Goal: Transaction & Acquisition: Purchase product/service

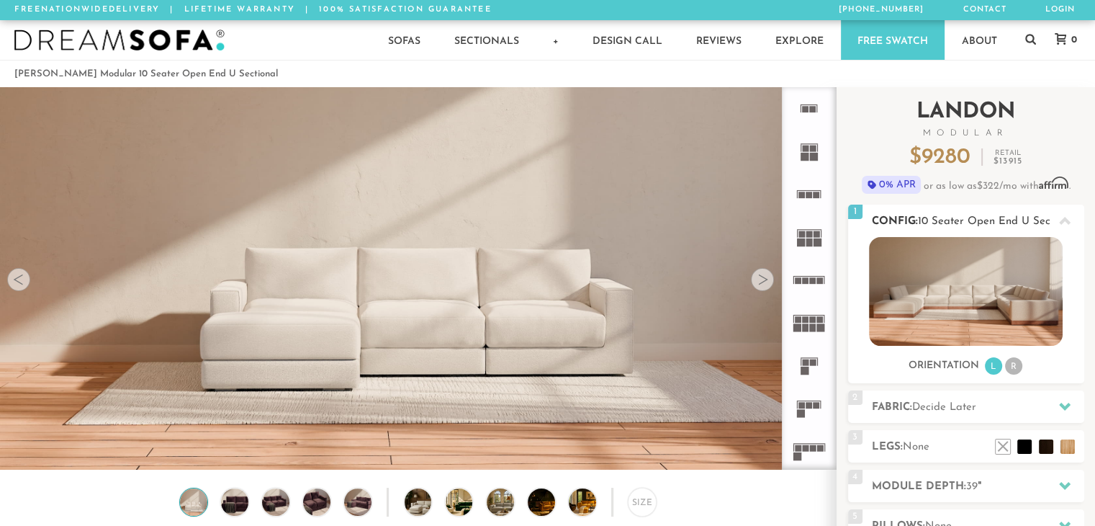
click at [1016, 369] on li "R" at bounding box center [1013, 365] width 17 height 17
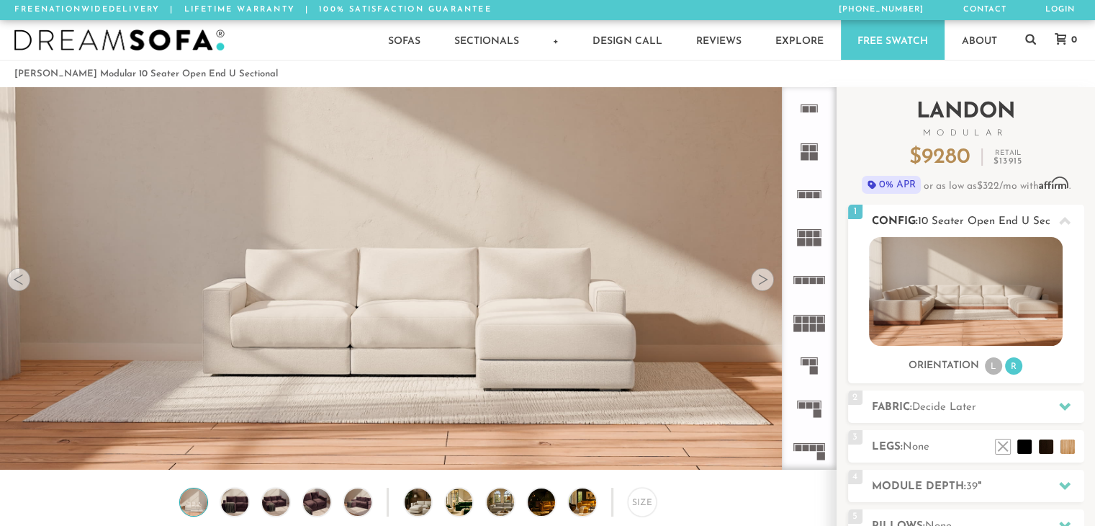
click at [988, 370] on li "L" at bounding box center [993, 365] width 17 height 17
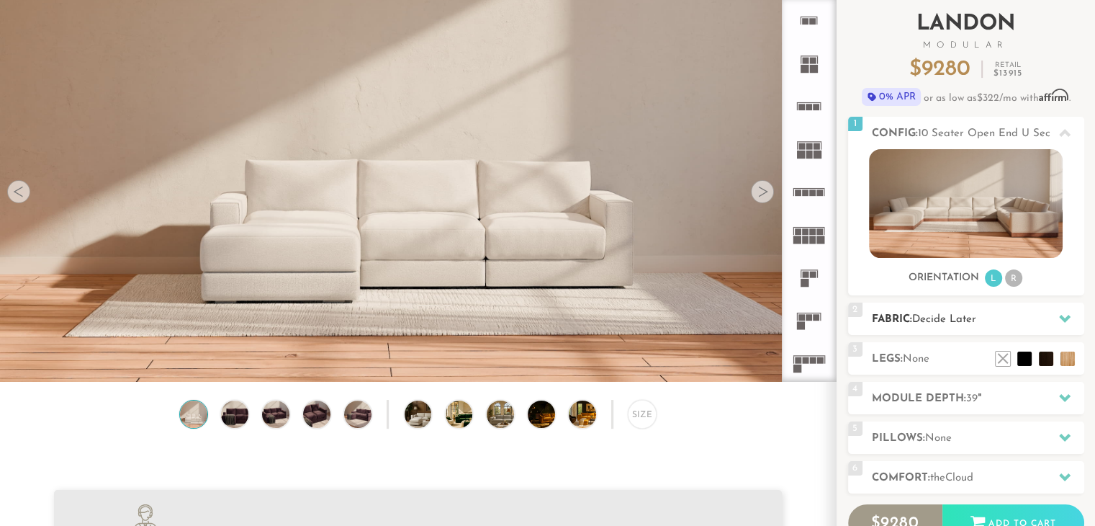
scroll to position [96, 0]
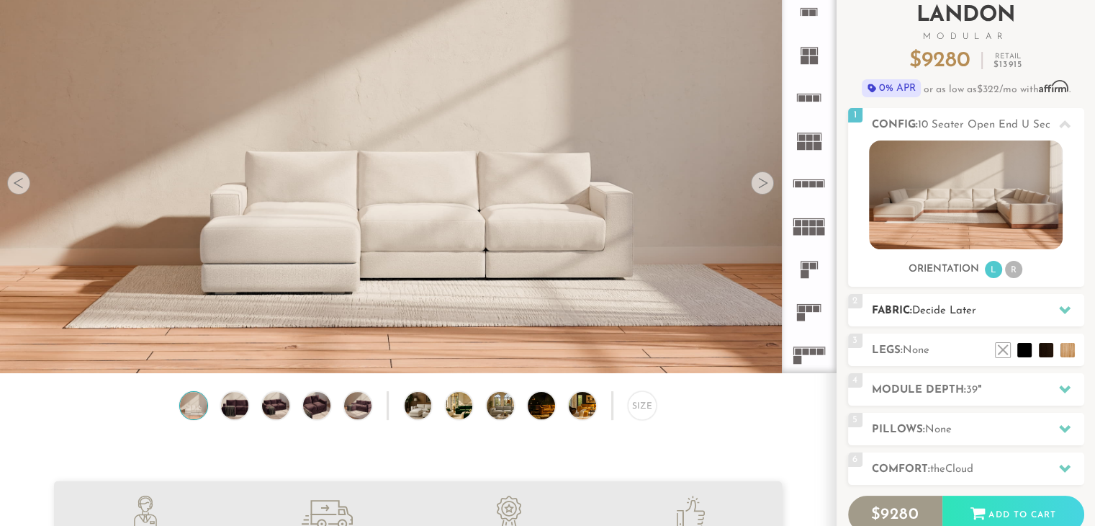
click at [961, 308] on span "Decide Later" at bounding box center [944, 310] width 64 height 11
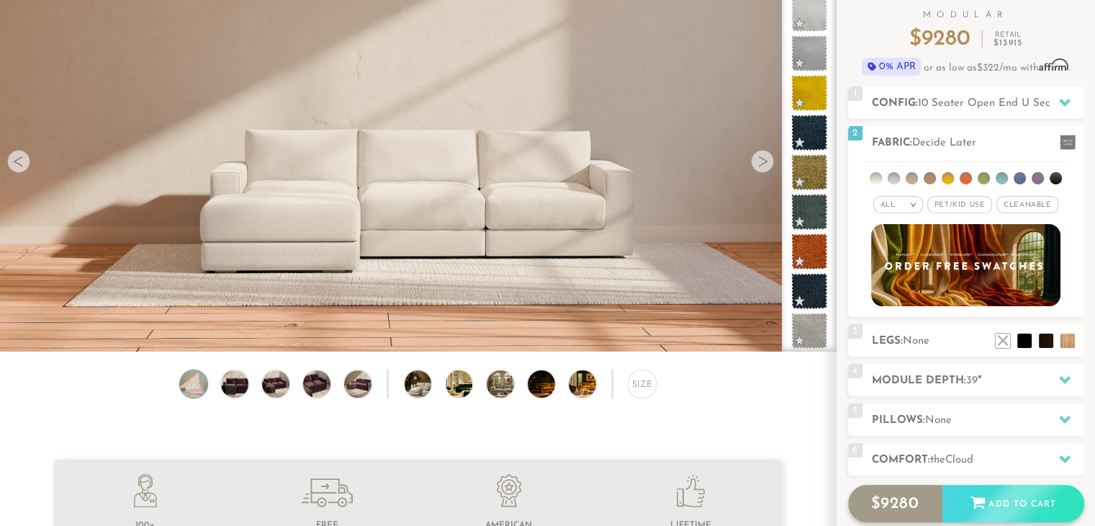
scroll to position [153, 0]
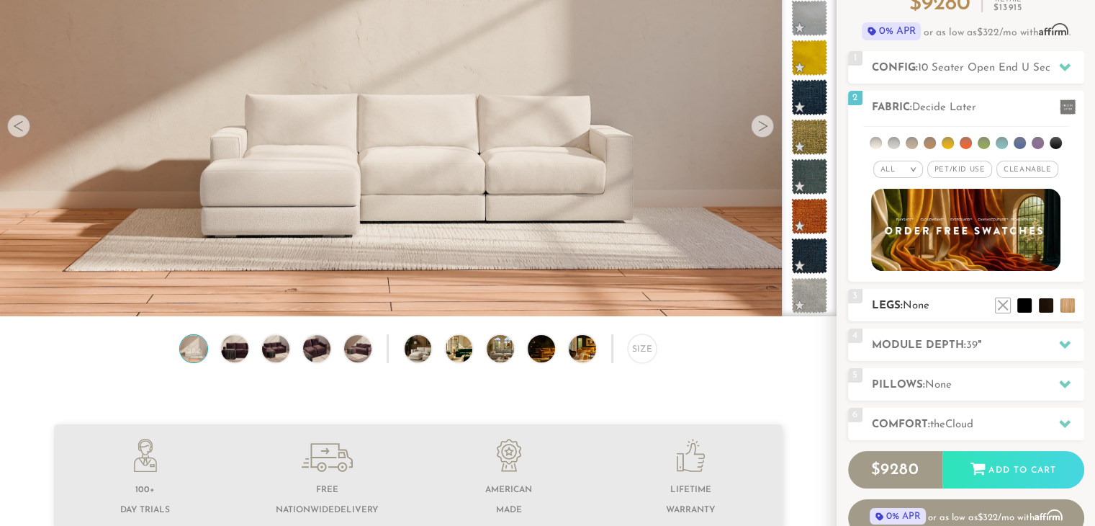
click at [958, 305] on h2 "Legs: None" at bounding box center [978, 305] width 212 height 17
click at [922, 303] on span "None" at bounding box center [916, 305] width 27 height 11
click at [935, 303] on h2 "Legs: None" at bounding box center [978, 305] width 212 height 17
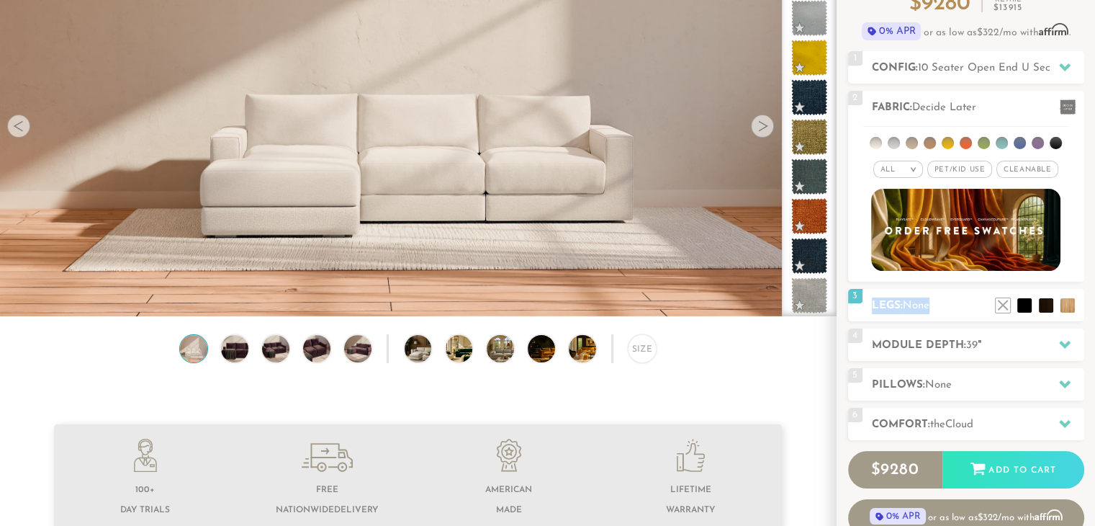
click at [948, 302] on h2 "Legs: None" at bounding box center [978, 305] width 212 height 17
click at [956, 346] on h2 "Module Depth: 39 "" at bounding box center [978, 345] width 212 height 17
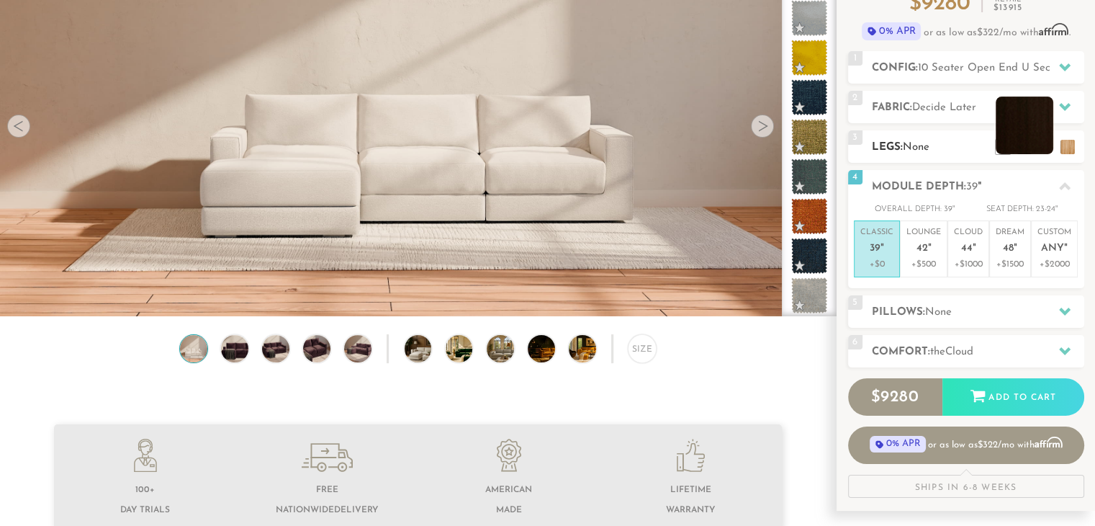
click at [1041, 145] on li at bounding box center [1025, 125] width 58 height 58
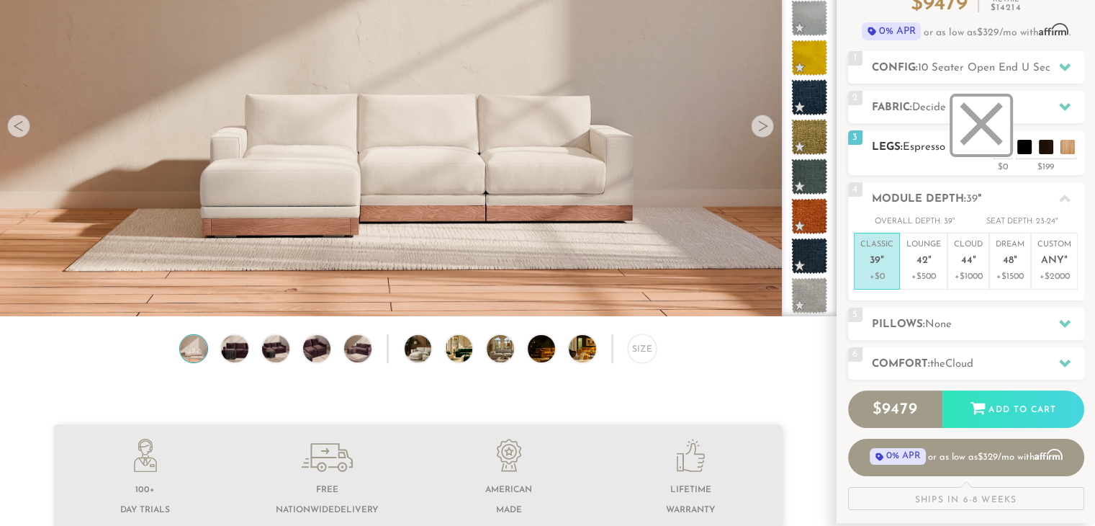
click at [1001, 150] on li at bounding box center [982, 125] width 58 height 58
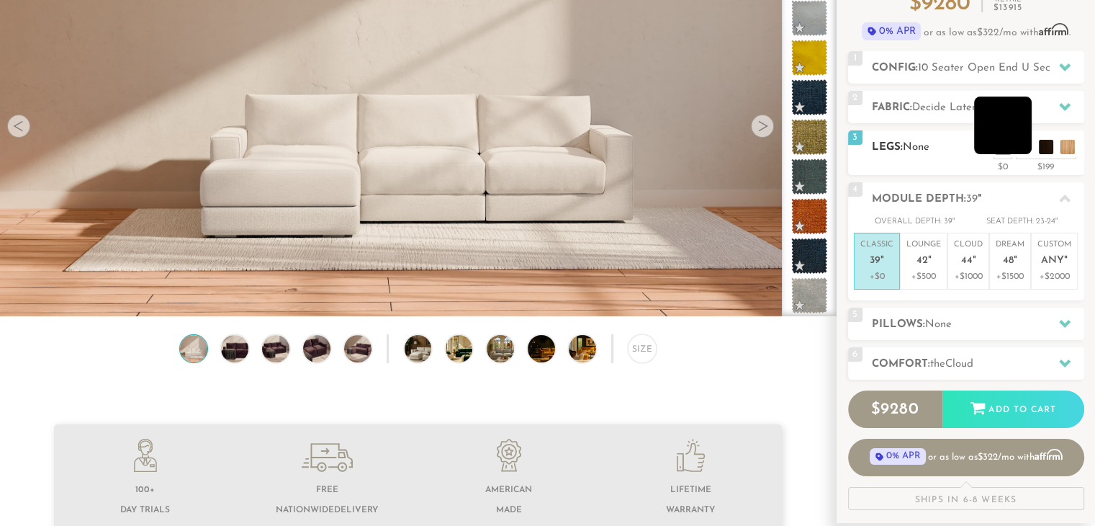
click at [1021, 139] on li at bounding box center [1003, 125] width 58 height 58
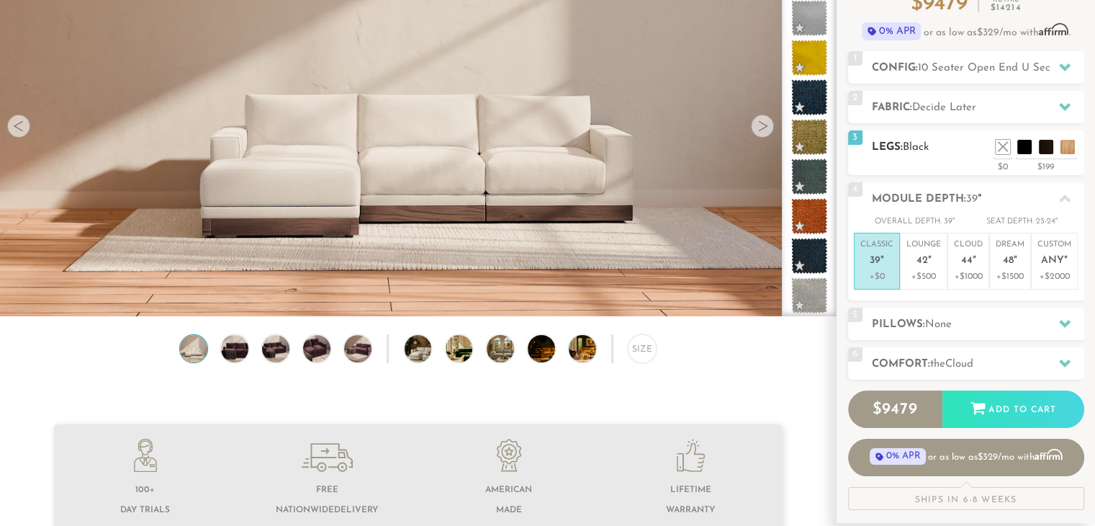
drag, startPoint x: 1021, startPoint y: 139, endPoint x: 959, endPoint y: 164, distance: 66.9
click at [959, 164] on div "3 Legs: Black $0 $199 Nailheads:" at bounding box center [966, 152] width 236 height 45
click at [910, 251] on p "Lounge 42 "" at bounding box center [923, 254] width 35 height 31
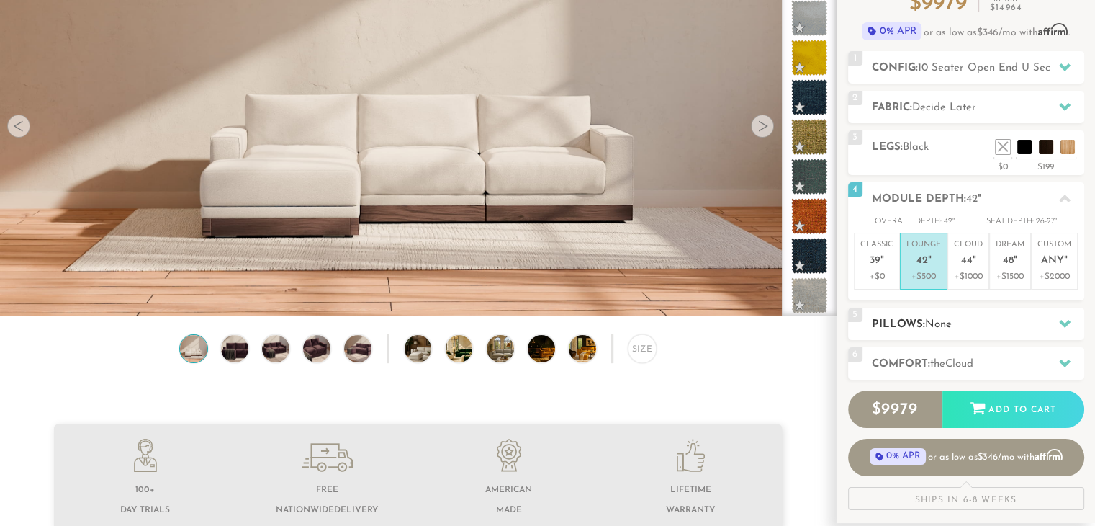
click at [932, 325] on span "None" at bounding box center [938, 324] width 27 height 11
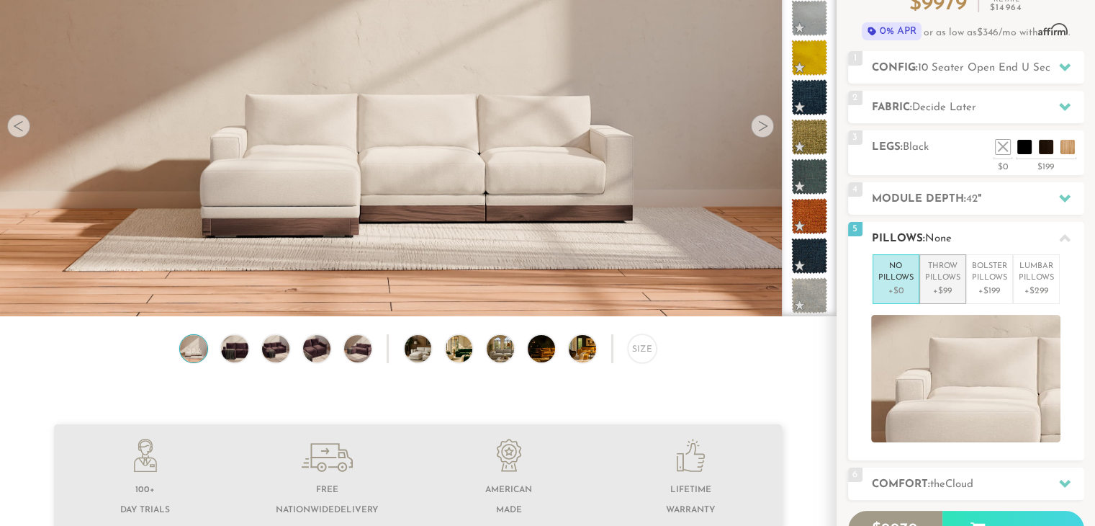
click at [934, 289] on p "+$99" at bounding box center [942, 290] width 35 height 13
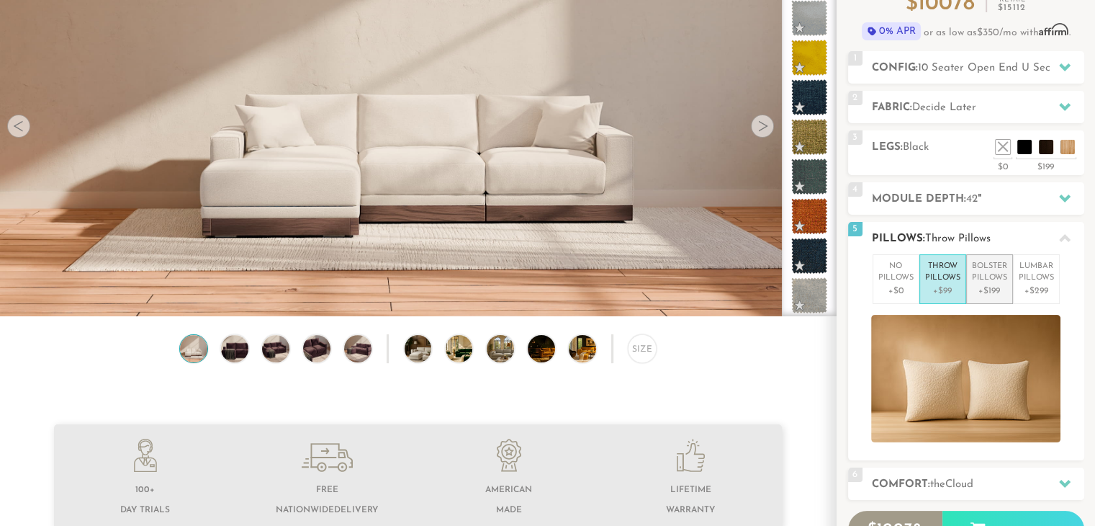
click at [981, 282] on p "Bolster Pillows" at bounding box center [989, 273] width 35 height 24
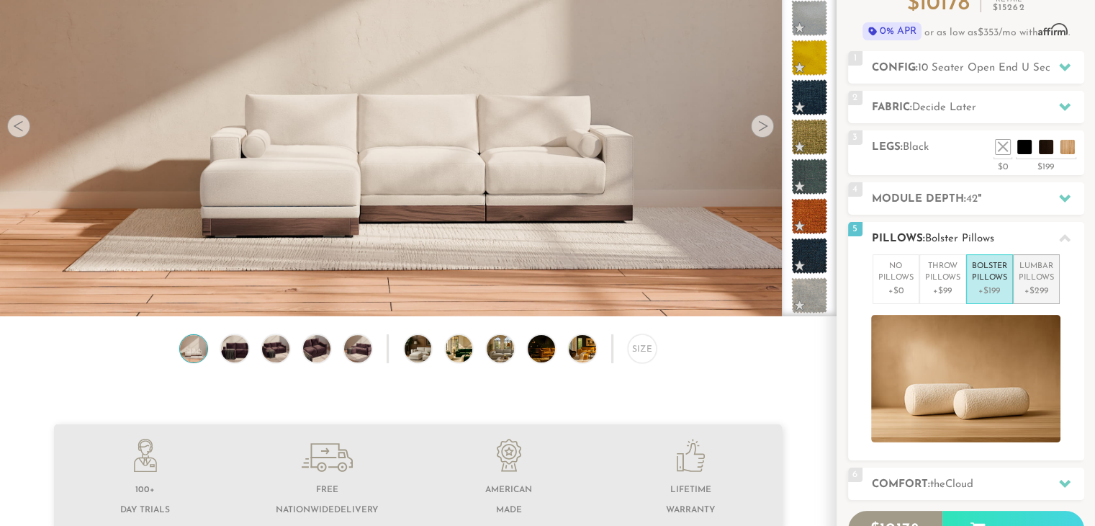
click at [1031, 277] on p "Lumbar Pillows" at bounding box center [1036, 273] width 35 height 24
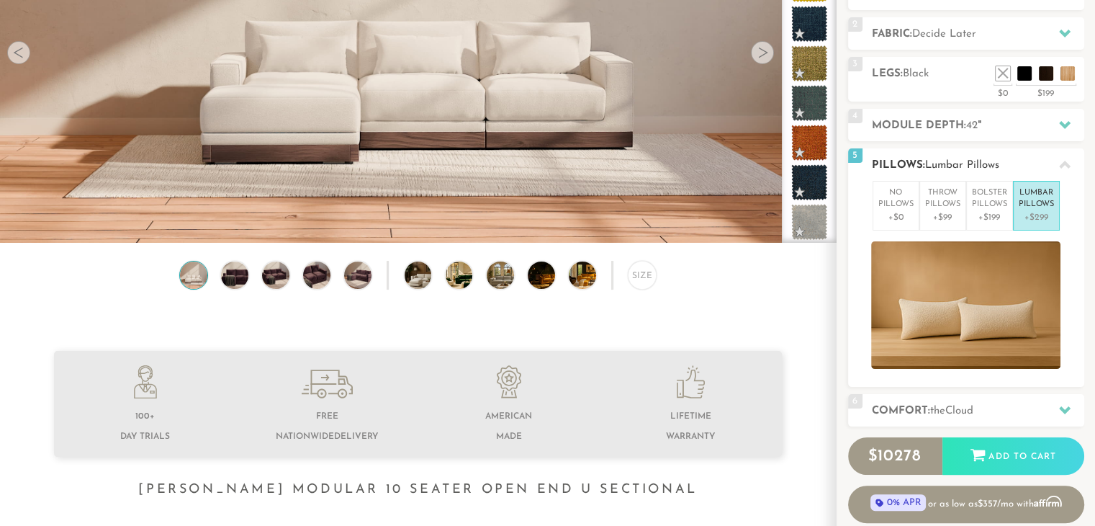
scroll to position [260, 0]
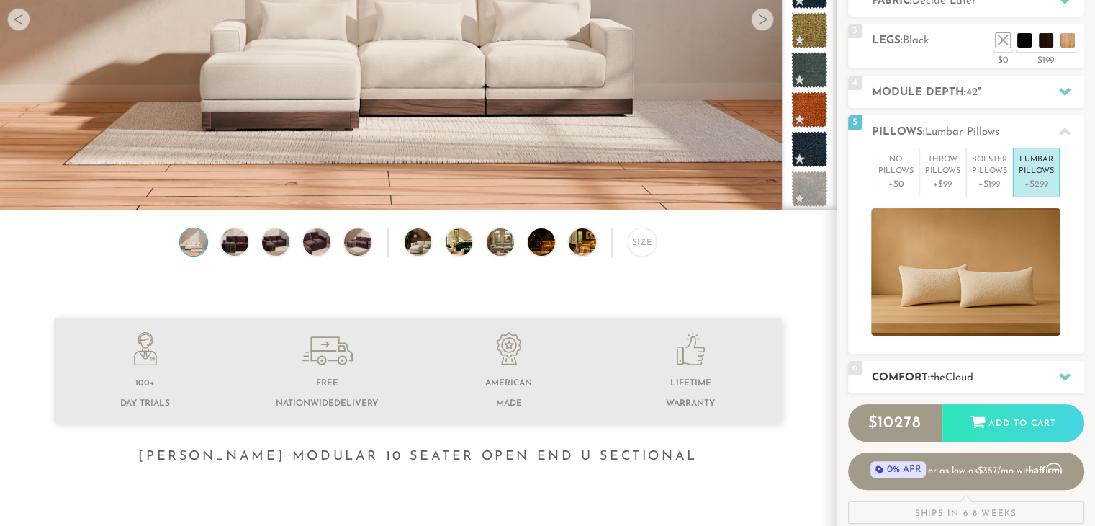
click at [990, 387] on div "6 Comfort: the Cloud soft" at bounding box center [966, 377] width 236 height 32
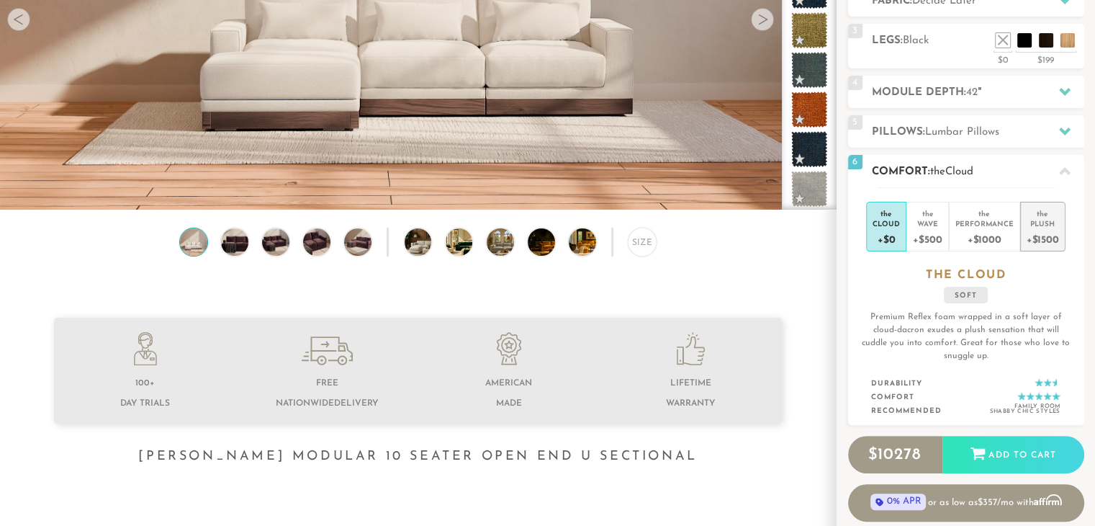
click at [1037, 221] on div "Plush" at bounding box center [1043, 223] width 32 height 10
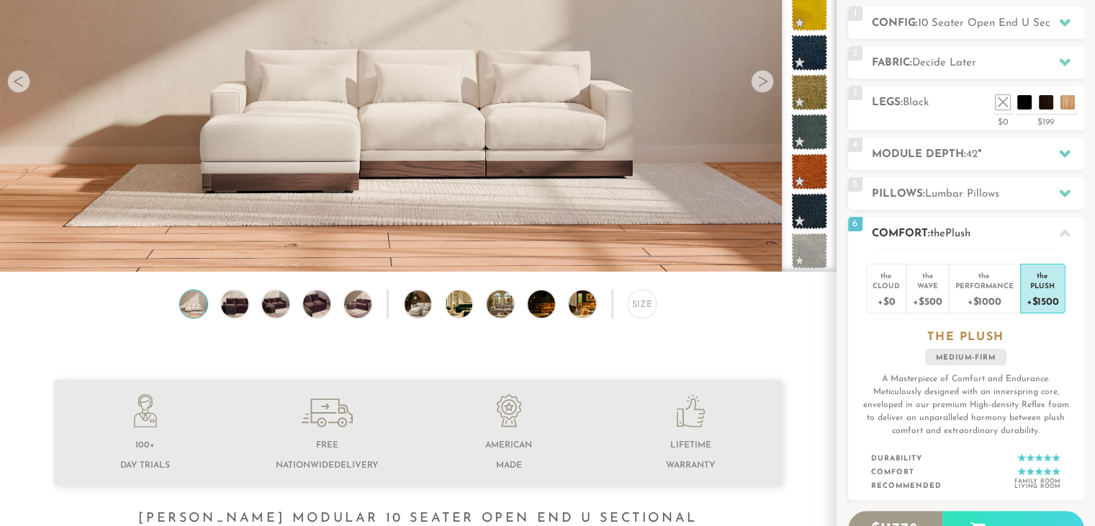
scroll to position [212, 0]
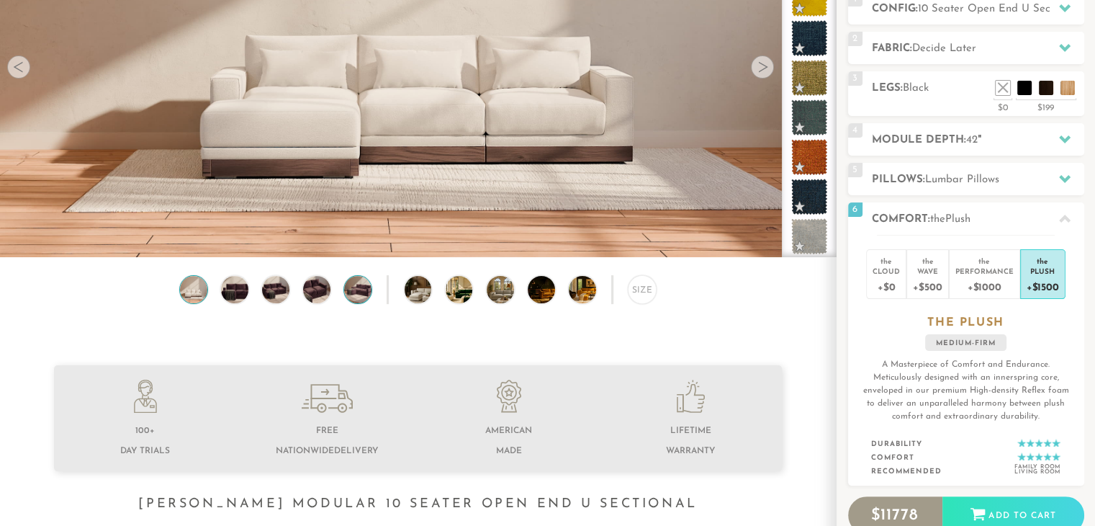
click at [357, 293] on img at bounding box center [358, 289] width 32 height 27
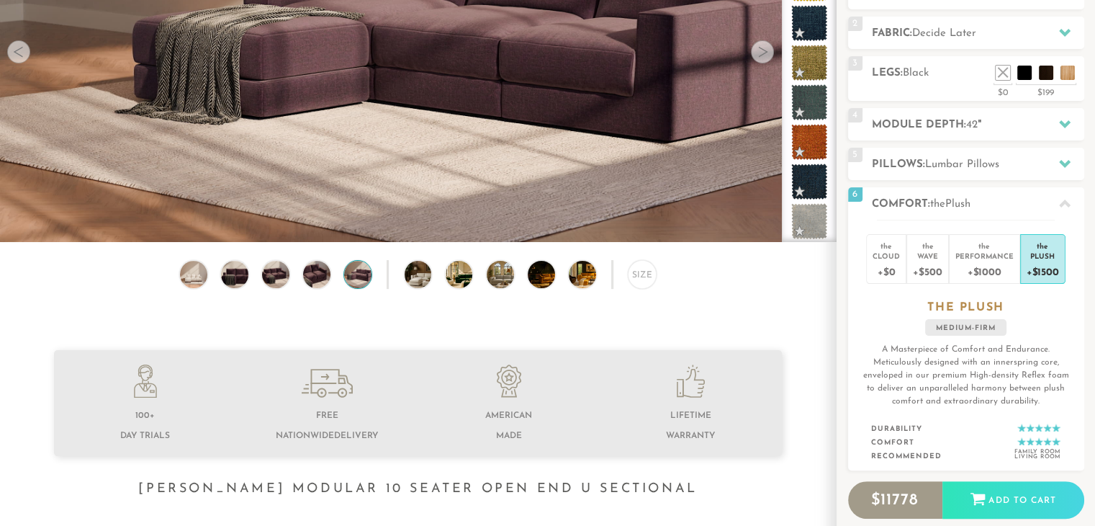
scroll to position [229, 0]
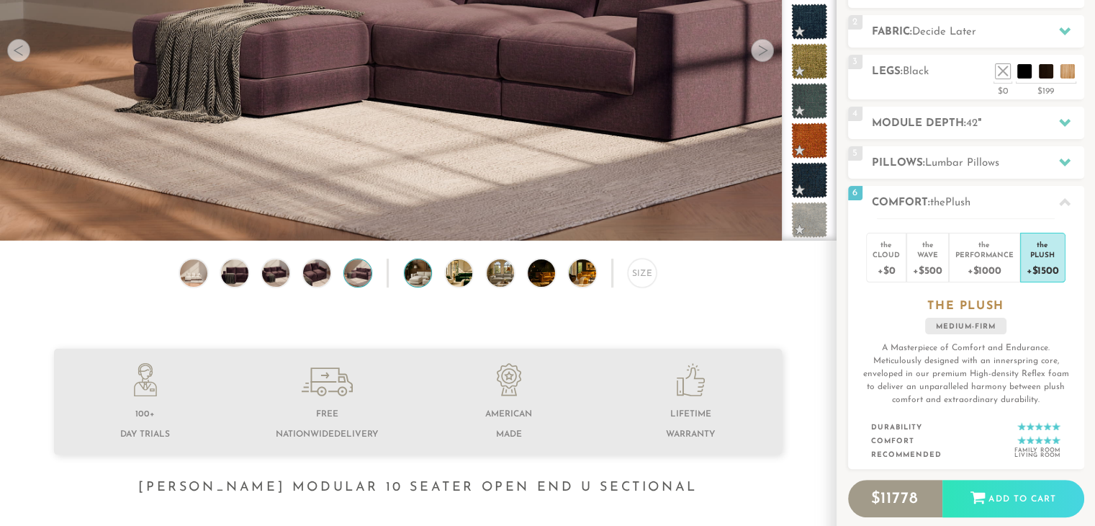
click at [418, 282] on img at bounding box center [429, 272] width 48 height 27
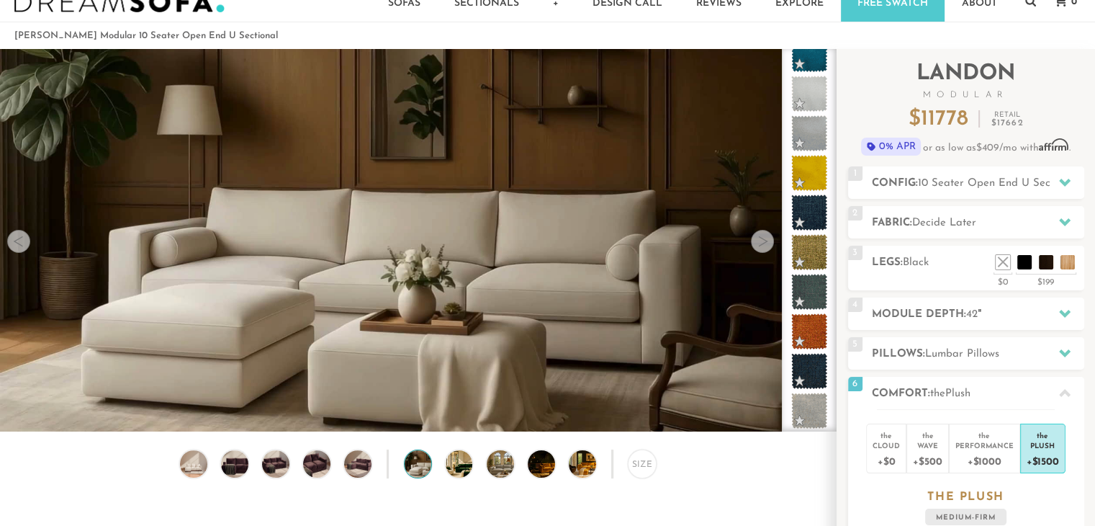
scroll to position [0, 0]
